Goal: Task Accomplishment & Management: Manage account settings

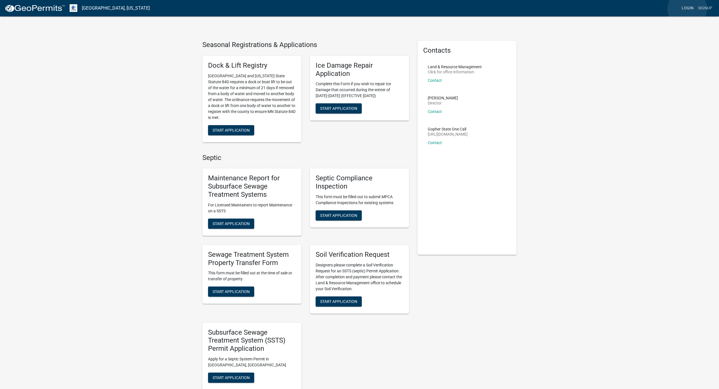
click at [687, 9] on link "Login" at bounding box center [687, 8] width 16 height 11
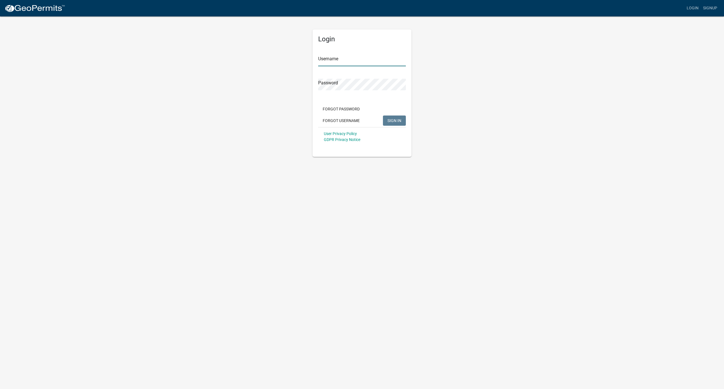
type input "MJevne"
drag, startPoint x: 393, startPoint y: 122, endPoint x: 495, endPoint y: 72, distance: 113.4
click at [495, 72] on div "Login Username MJevne Password Forgot Password Forgot Username SIGN IN User Pri…" at bounding box center [362, 86] width 323 height 141
click at [394, 119] on span "SIGN IN" at bounding box center [395, 120] width 14 height 5
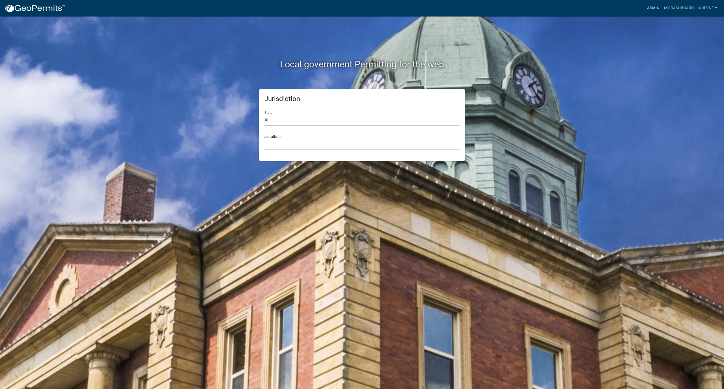
click at [650, 9] on link "Admin" at bounding box center [653, 8] width 17 height 11
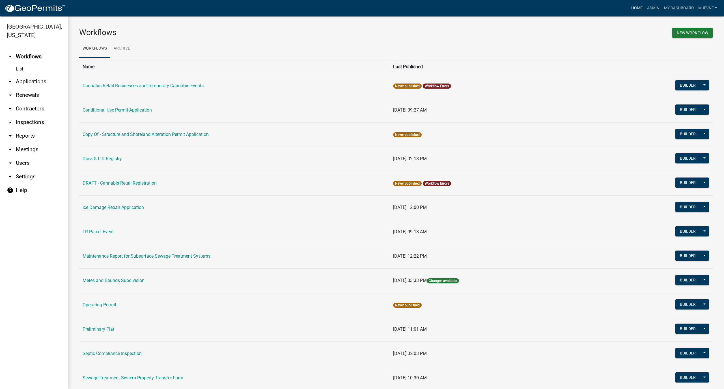
click at [633, 8] on link "Home" at bounding box center [637, 8] width 16 height 11
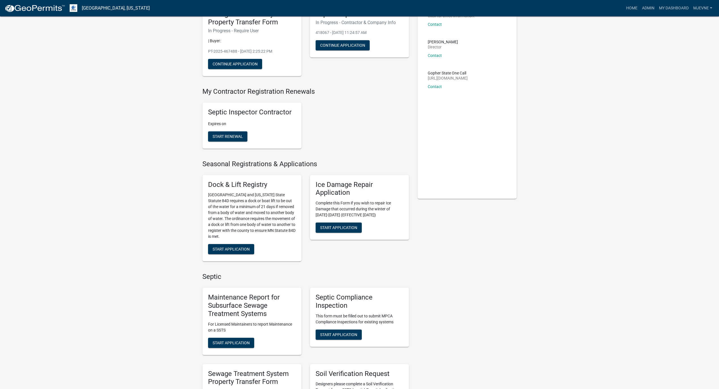
scroll to position [21, 0]
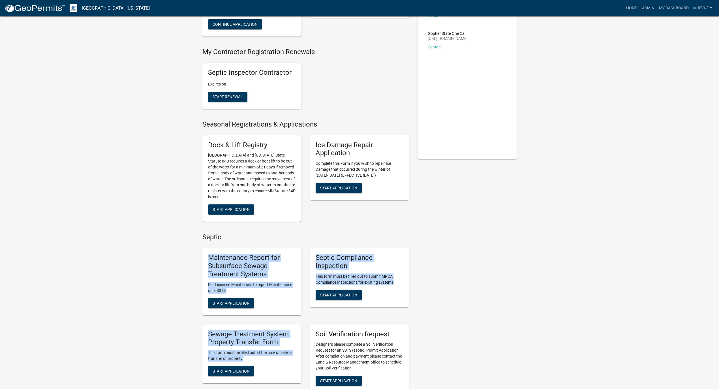
drag, startPoint x: 394, startPoint y: 303, endPoint x: 128, endPoint y: 401, distance: 283.6
click at [128, 293] on html "Internet Explorer does NOT work with GeoPermits. Get a new browser for more sec…" at bounding box center [359, 98] width 719 height 389
